Goal: Communication & Community: Answer question/provide support

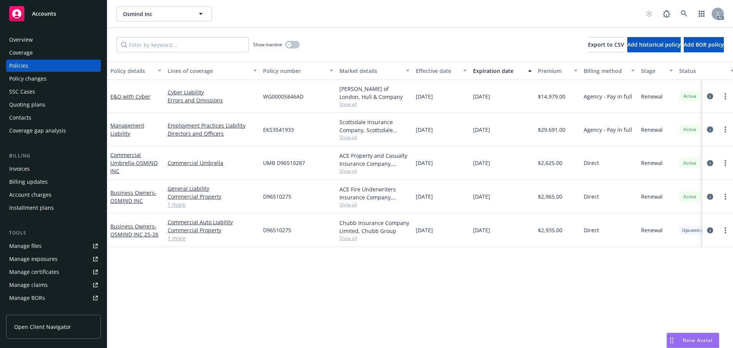
click at [707, 127] on icon "circleInformation" at bounding box center [710, 129] width 6 height 6
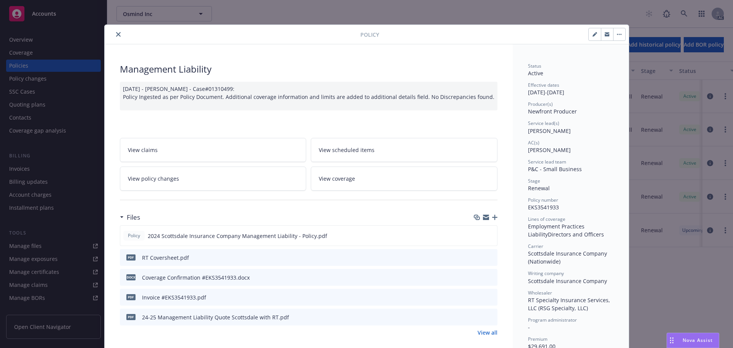
scroll to position [38, 0]
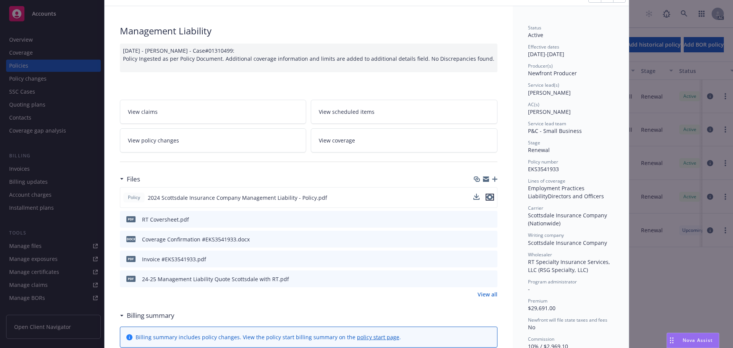
click at [489, 196] on icon "preview file" at bounding box center [489, 196] width 7 height 5
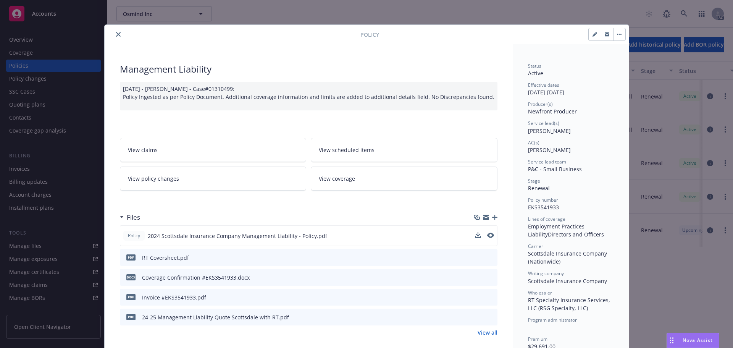
click at [118, 32] on button "close" at bounding box center [118, 34] width 9 height 9
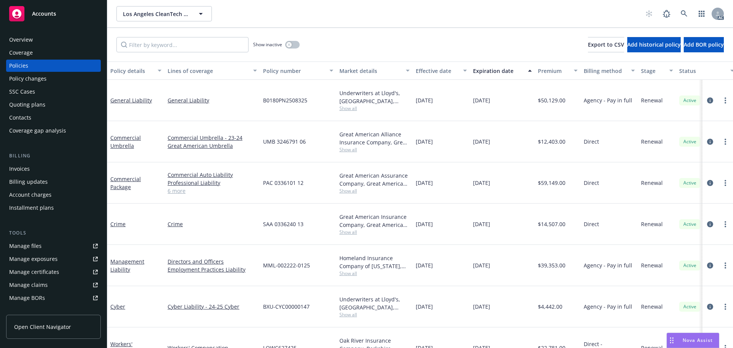
click at [681, 339] on div "Nova Assist" at bounding box center [697, 339] width 42 height 6
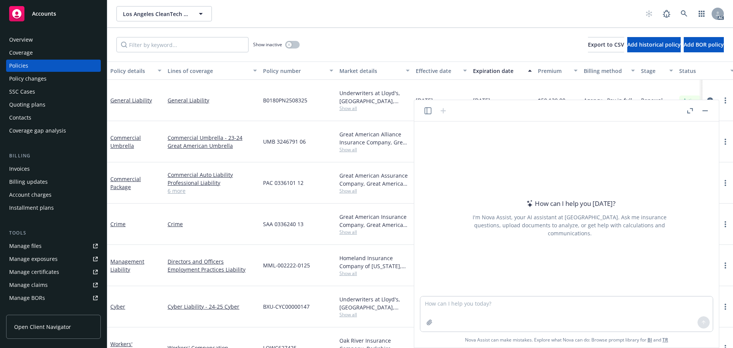
click at [687, 109] on icon "button" at bounding box center [690, 110] width 6 height 5
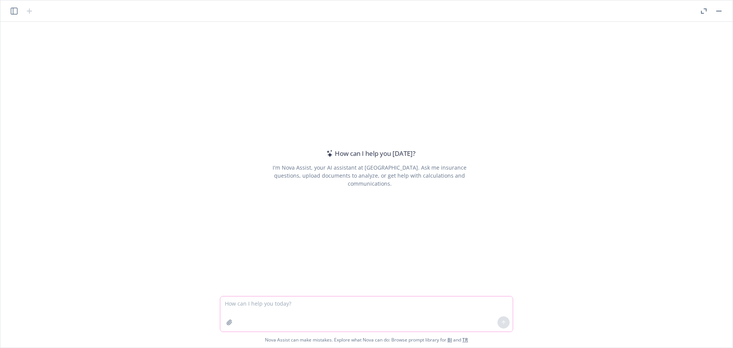
click at [227, 321] on icon "button" at bounding box center [229, 322] width 6 height 6
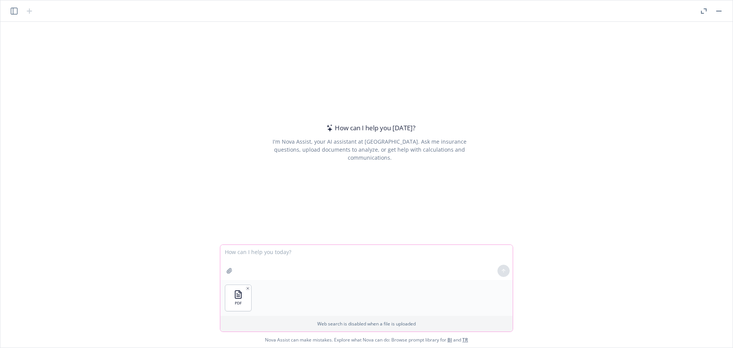
click at [259, 260] on textarea at bounding box center [366, 262] width 292 height 35
type textarea "please help summary d&o's limit and retention into one sentence"
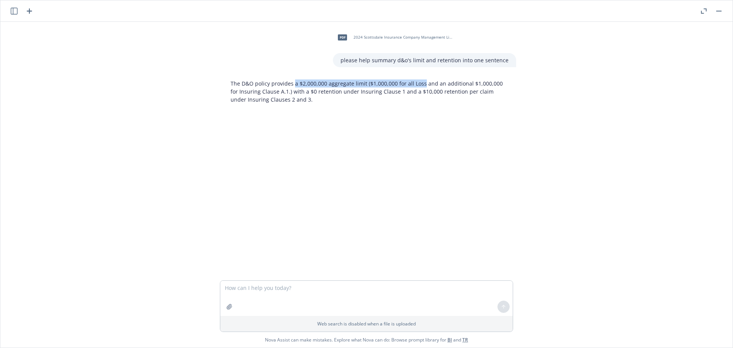
drag, startPoint x: 290, startPoint y: 84, endPoint x: 418, endPoint y: 84, distance: 128.6
click at [418, 84] on p "The D&O policy provides a $2,000,000 aggregate limit ($1,000,000 for all Loss a…" at bounding box center [369, 91] width 278 height 24
copy p "a $2,000,000 aggregate limit ($1,000,000 for all Loss"
drag, startPoint x: 296, startPoint y: 90, endPoint x: 328, endPoint y: 90, distance: 32.0
click at [328, 90] on p "The D&O policy provides a $2,000,000 aggregate limit ($1,000,000 for all Loss a…" at bounding box center [369, 91] width 278 height 24
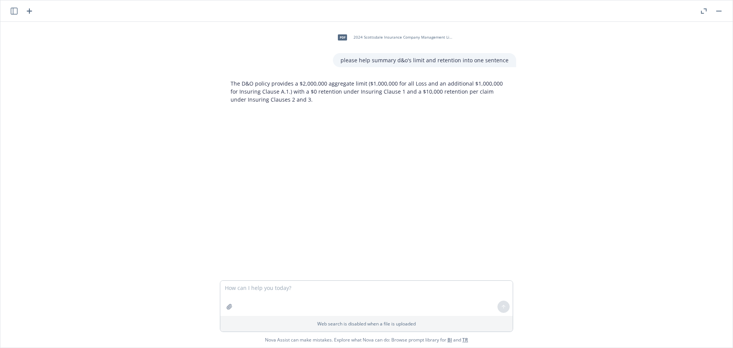
drag, startPoint x: 320, startPoint y: 101, endPoint x: 325, endPoint y: 97, distance: 6.5
click at [323, 100] on p "The D&O policy provides a $2,000,000 aggregate limit ($1,000,000 for all Loss a…" at bounding box center [369, 91] width 278 height 24
drag, startPoint x: 327, startPoint y: 91, endPoint x: 297, endPoint y: 94, distance: 29.9
click at [297, 94] on p "The D&O policy provides a $2,000,000 aggregate limit ($1,000,000 for all Loss a…" at bounding box center [369, 91] width 278 height 24
copy p "$0 retention"
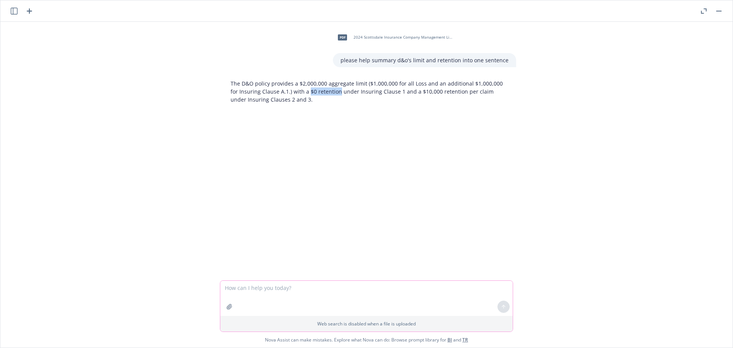
click at [303, 293] on textarea at bounding box center [366, 297] width 292 height 35
type textarea "make the email below more offical"
paste textarea "Hi Kimberly, Thanks for your email. We are looking for a $2,000,000 aggregate l…"
type textarea "Hi Kimberly, Thanks for your email. We are looking for a $2,000,000 aggregate l…"
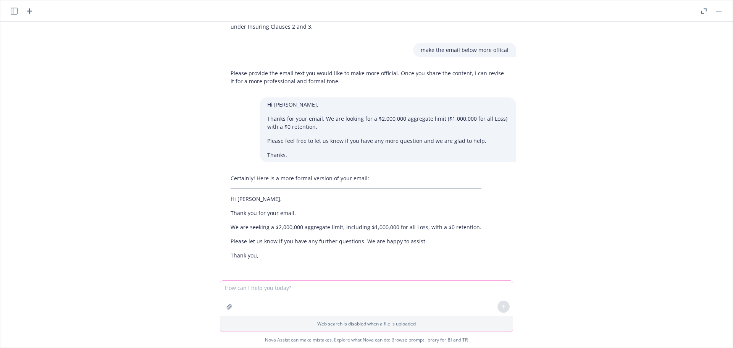
scroll to position [73, 0]
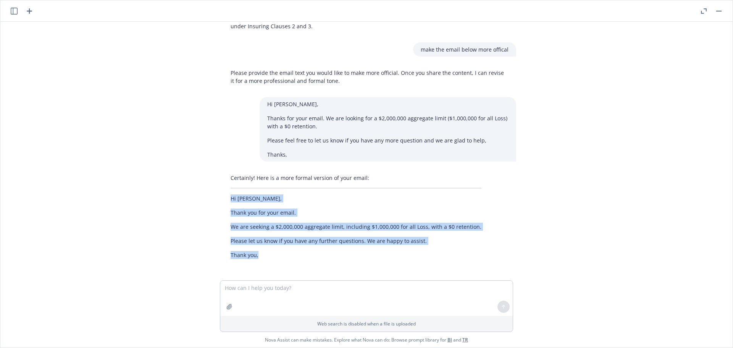
drag, startPoint x: 269, startPoint y: 255, endPoint x: 224, endPoint y: 200, distance: 71.1
click at [224, 200] on div "Certainly! Here is a more formal version of your email: Hi Kimberly, Thank you …" at bounding box center [356, 216] width 266 height 91
copy div "Hi Kimberly, Thank you for your email. We are seeking a $2,000,000 aggregate li…"
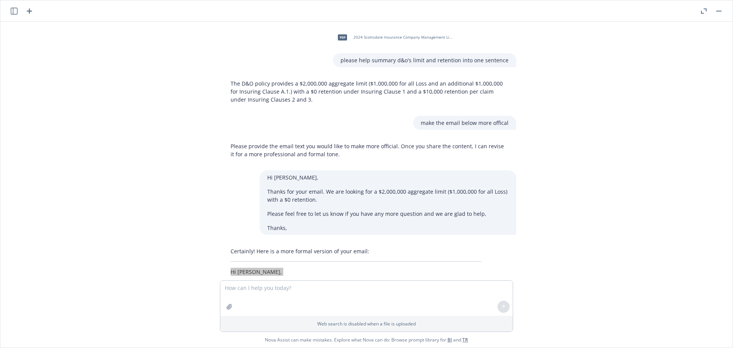
scroll to position [73, 0]
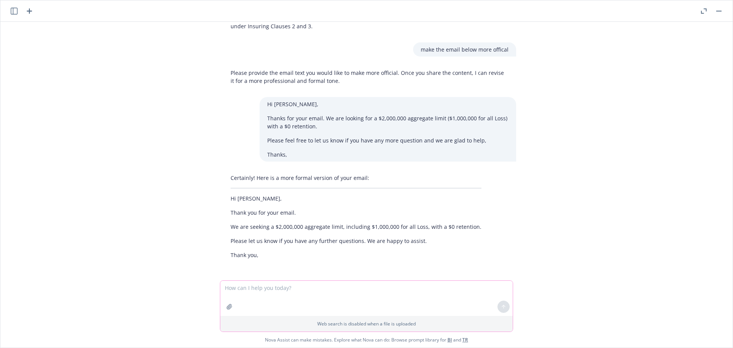
click at [259, 286] on textarea at bounding box center [366, 297] width 292 height 35
paste textarea "NOT_ALLOWED"
type textarea "NOT_ALLOWED"
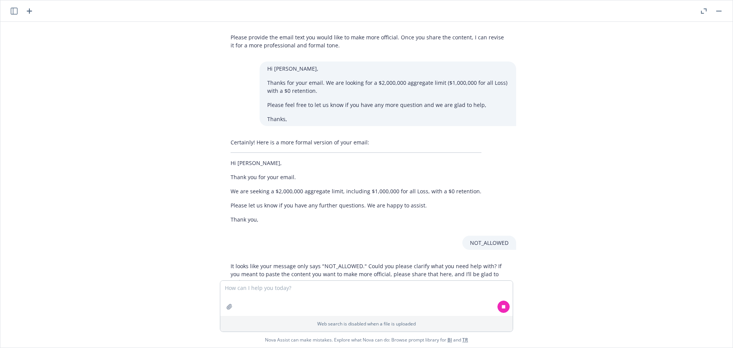
scroll to position [128, 0]
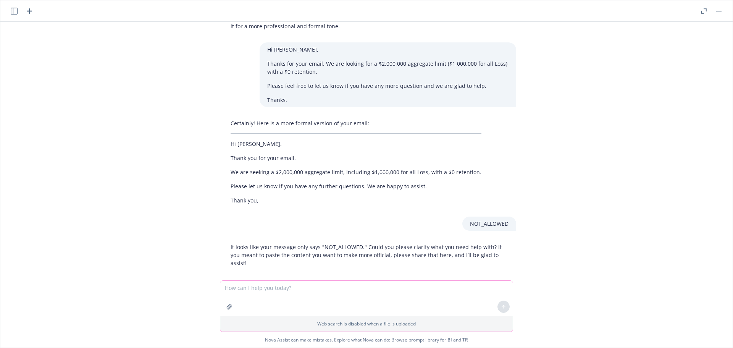
click at [269, 293] on textarea at bounding box center [366, 297] width 292 height 35
paste textarea "Hi [PERSON_NAME], Thanks for your email. Attached you will find the screenshot …"
type textarea "Hi [PERSON_NAME], Thanks for your email. Attached you will find the screenshot …"
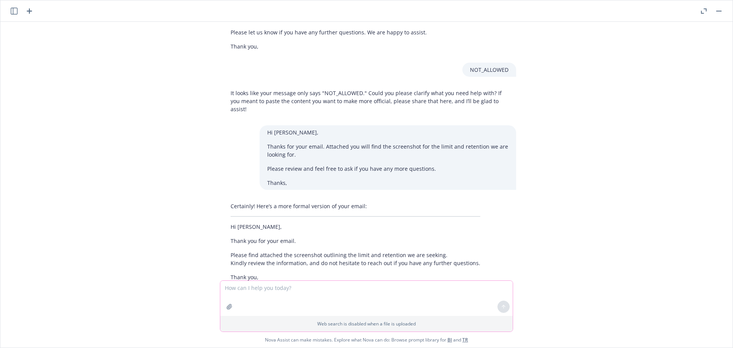
scroll to position [302, 0]
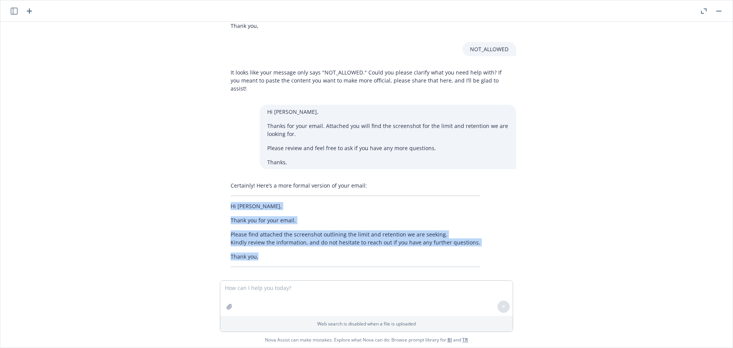
drag, startPoint x: 259, startPoint y: 251, endPoint x: 227, endPoint y: 203, distance: 58.2
click at [227, 203] on div "Certainly! Here’s a more formal version of your email: Hi [PERSON_NAME], Thank …" at bounding box center [355, 224] width 265 height 92
copy div "Hi [PERSON_NAME], Thank you for your email. Please find attached the screenshot…"
